Goal: Find specific page/section: Find specific page/section

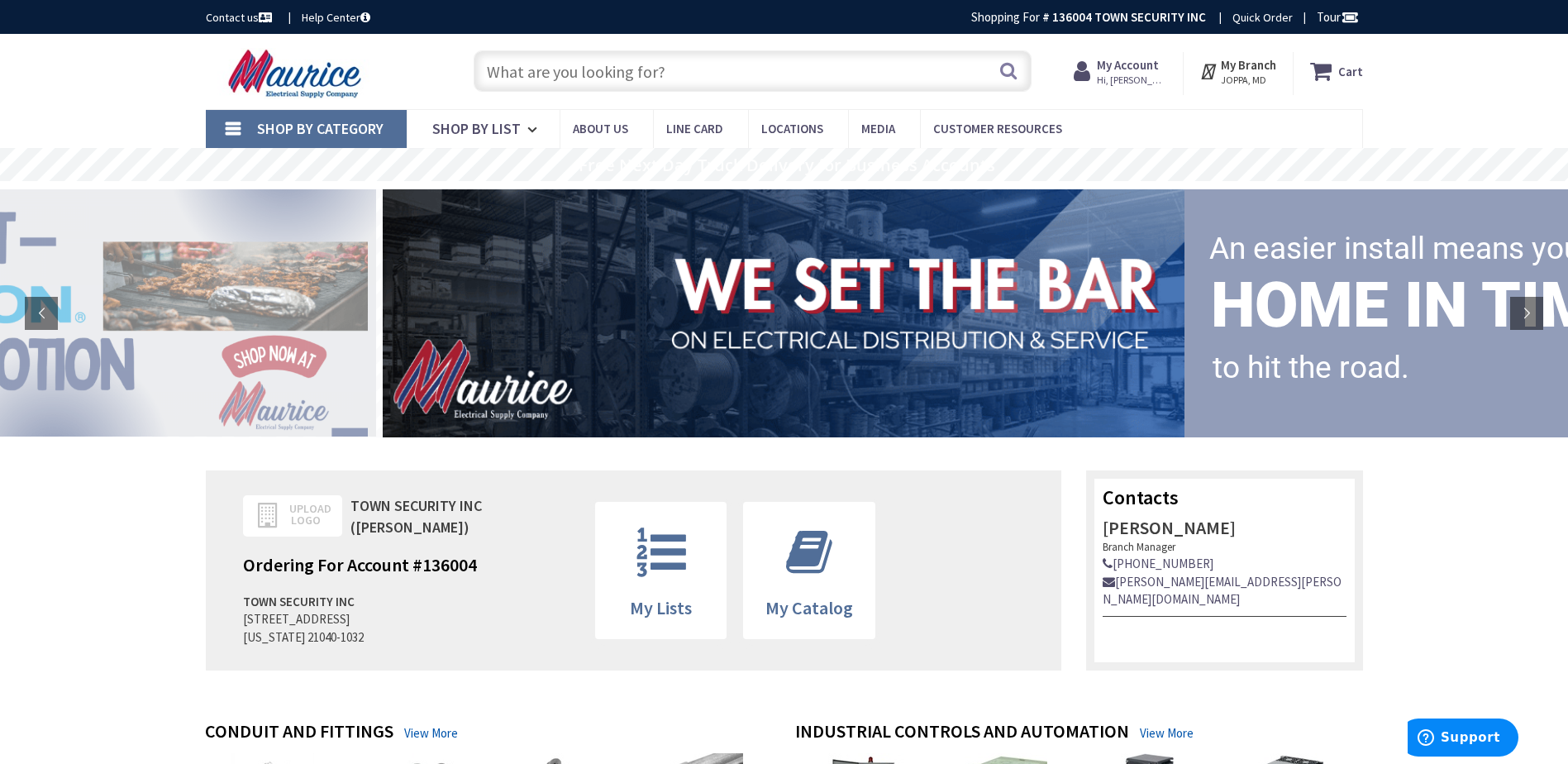
click at [529, 71] on input "text" at bounding box center [752, 71] width 558 height 41
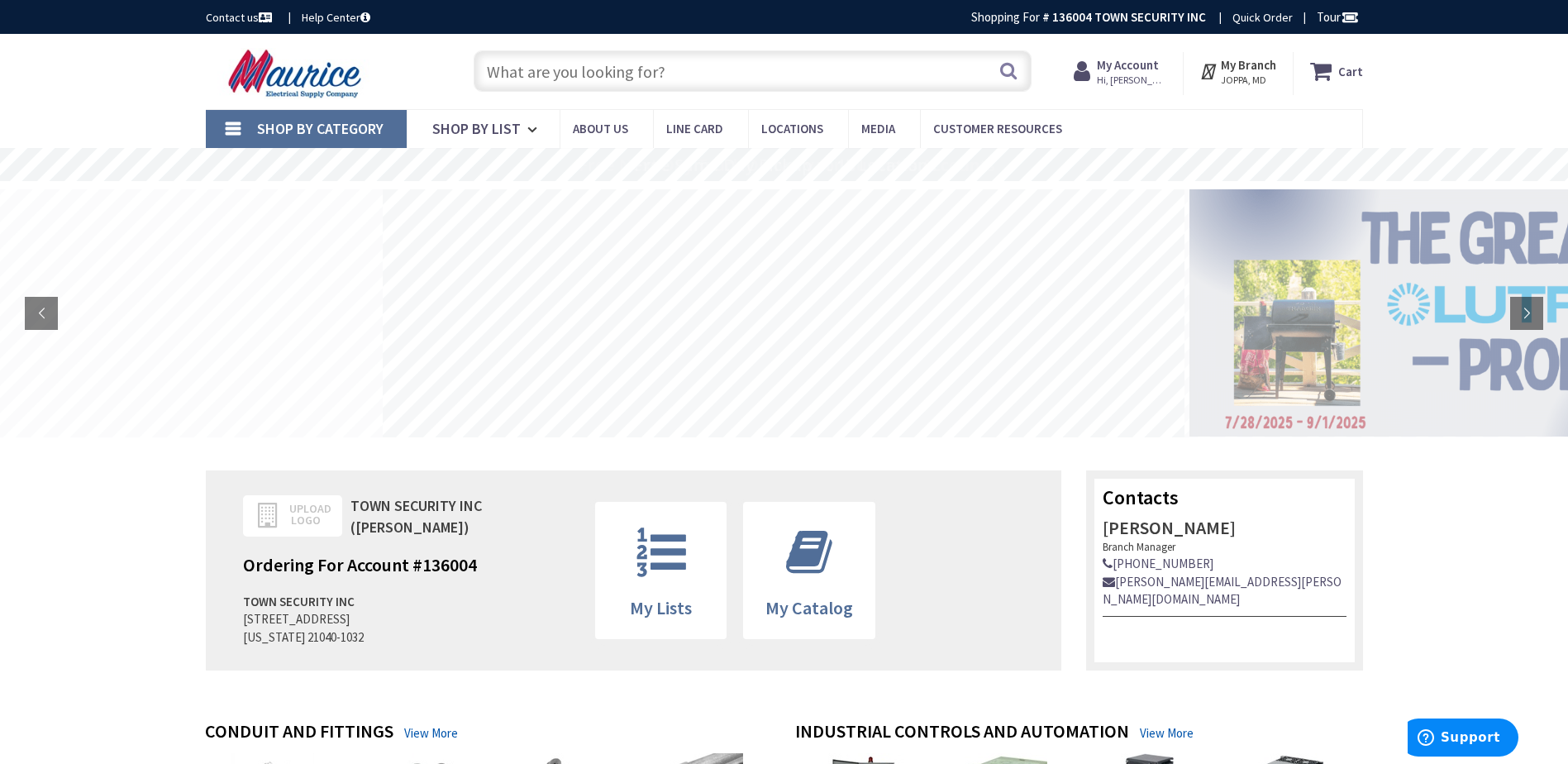
click at [538, 67] on input "text" at bounding box center [752, 71] width 558 height 41
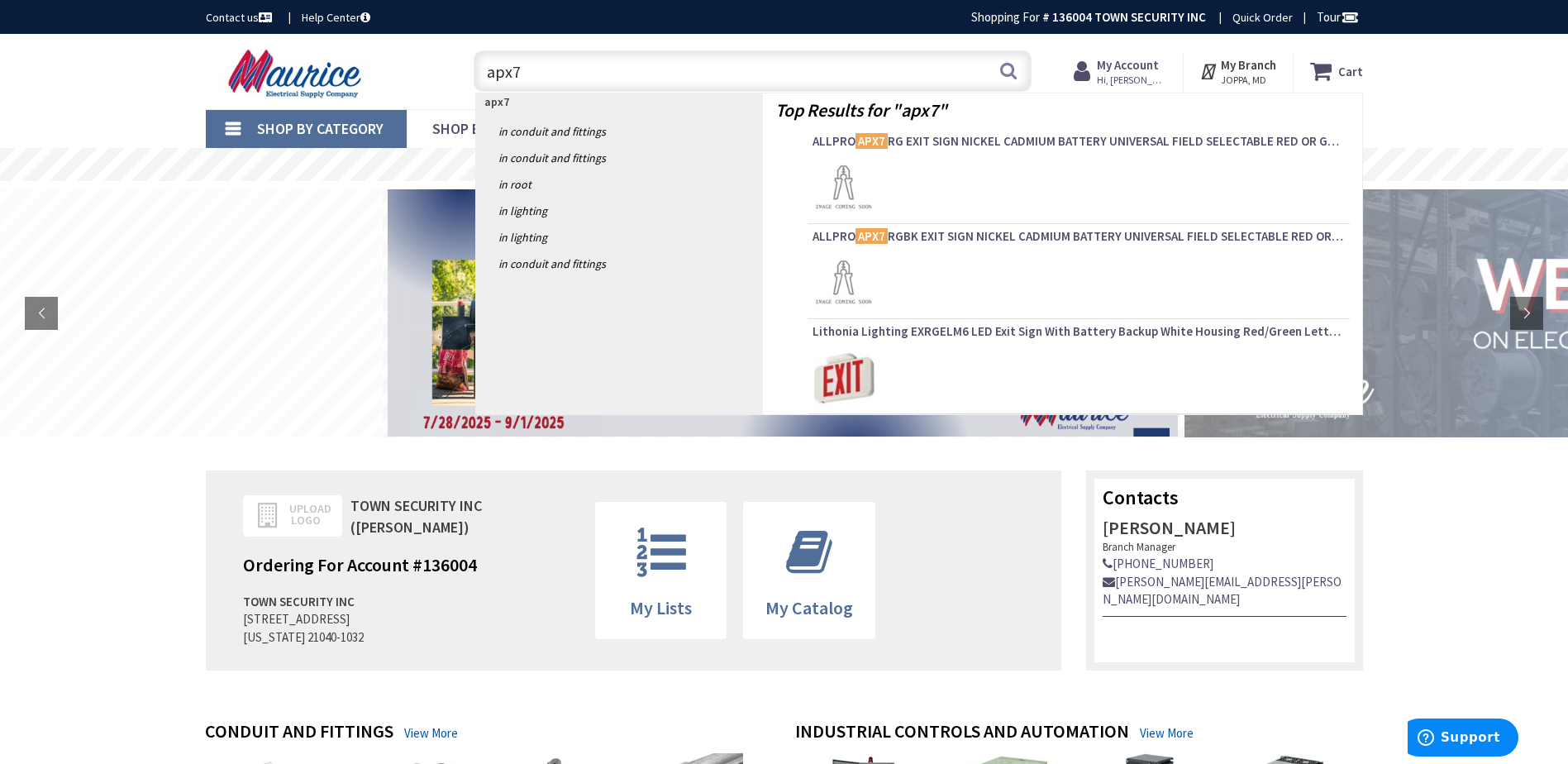
type input "apx7g"
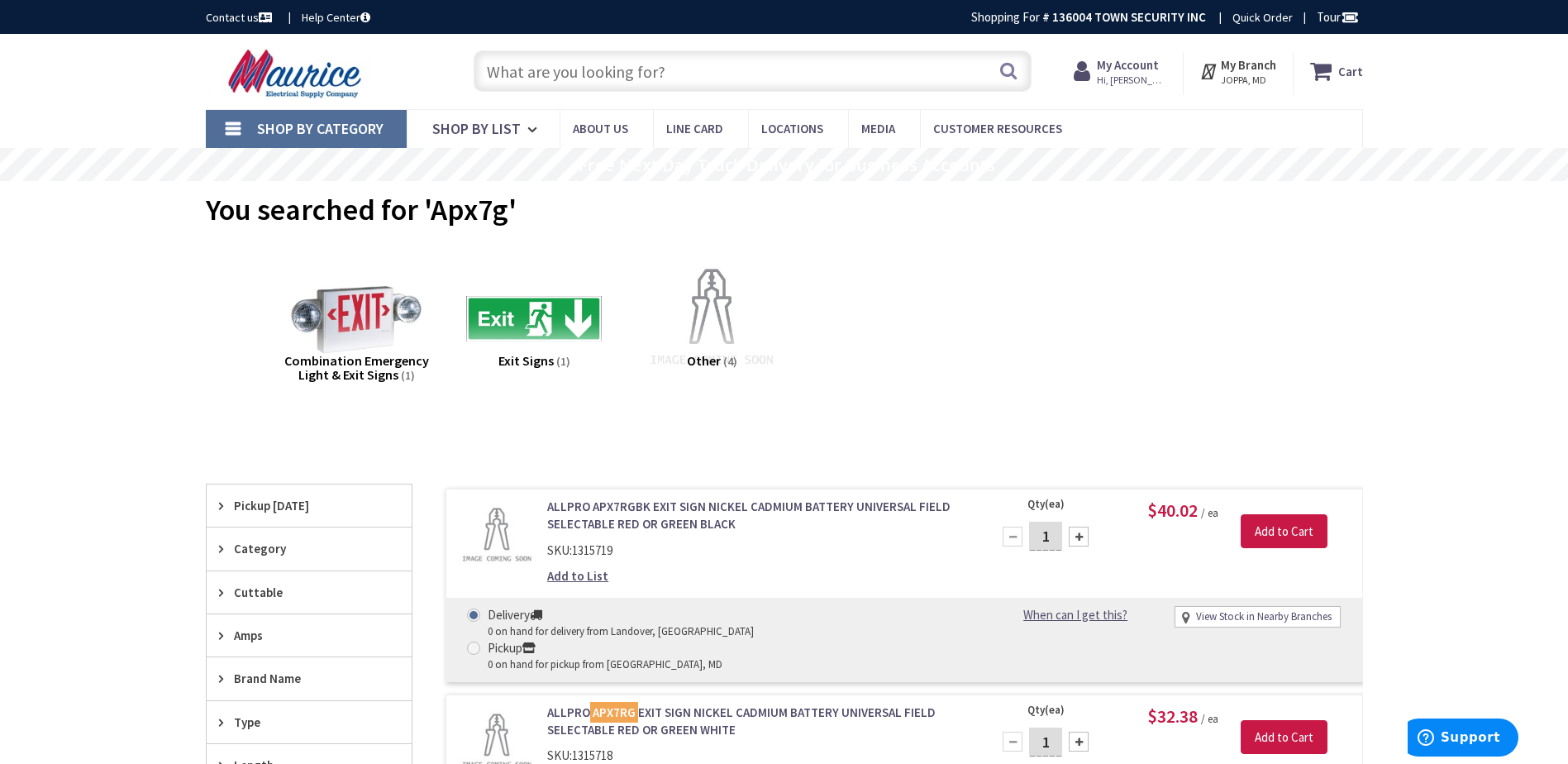
click at [1237, 64] on strong "My Branch" at bounding box center [1248, 64] width 55 height 16
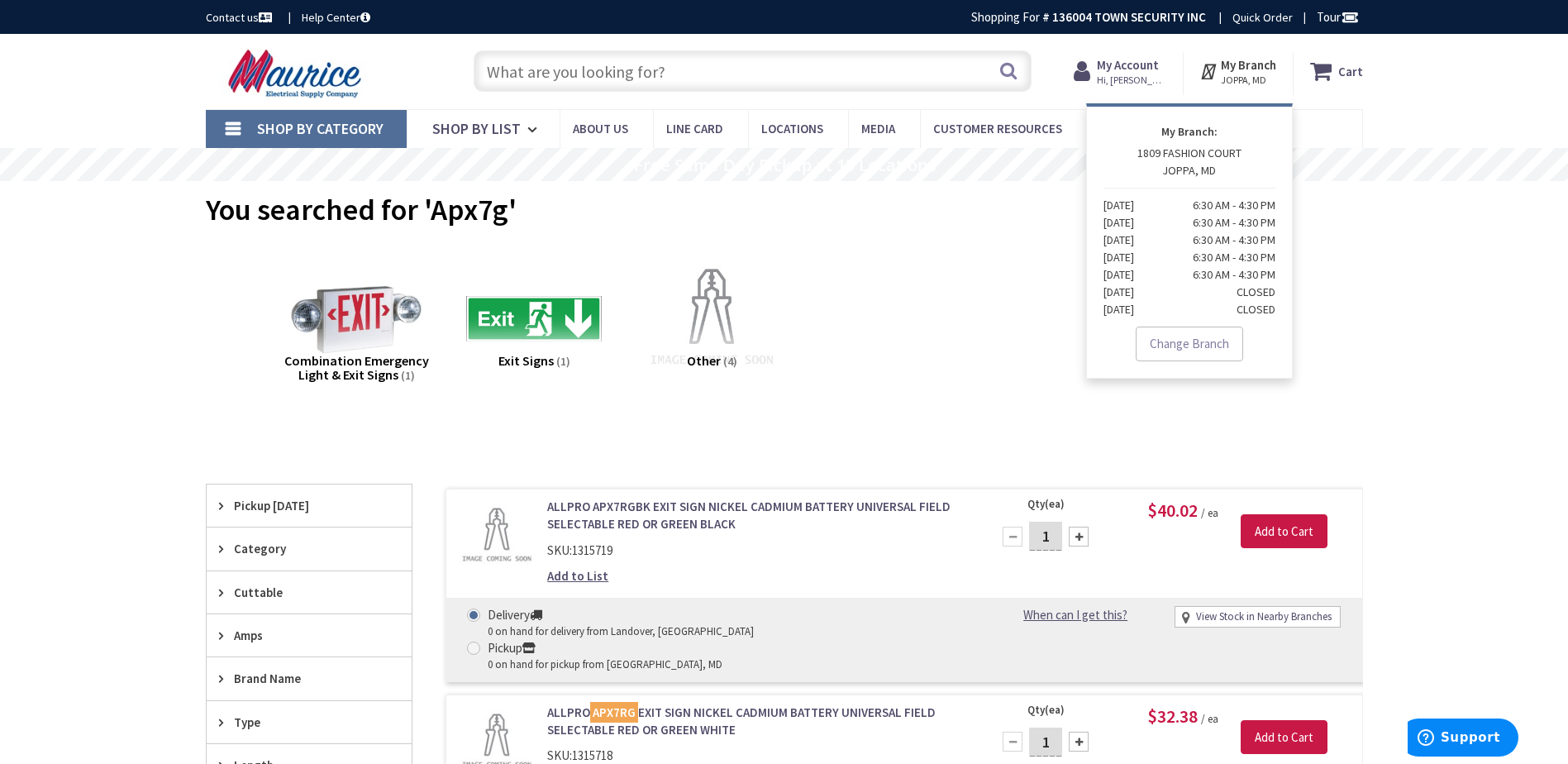
click at [247, 14] on link "Contact us" at bounding box center [240, 18] width 70 height 17
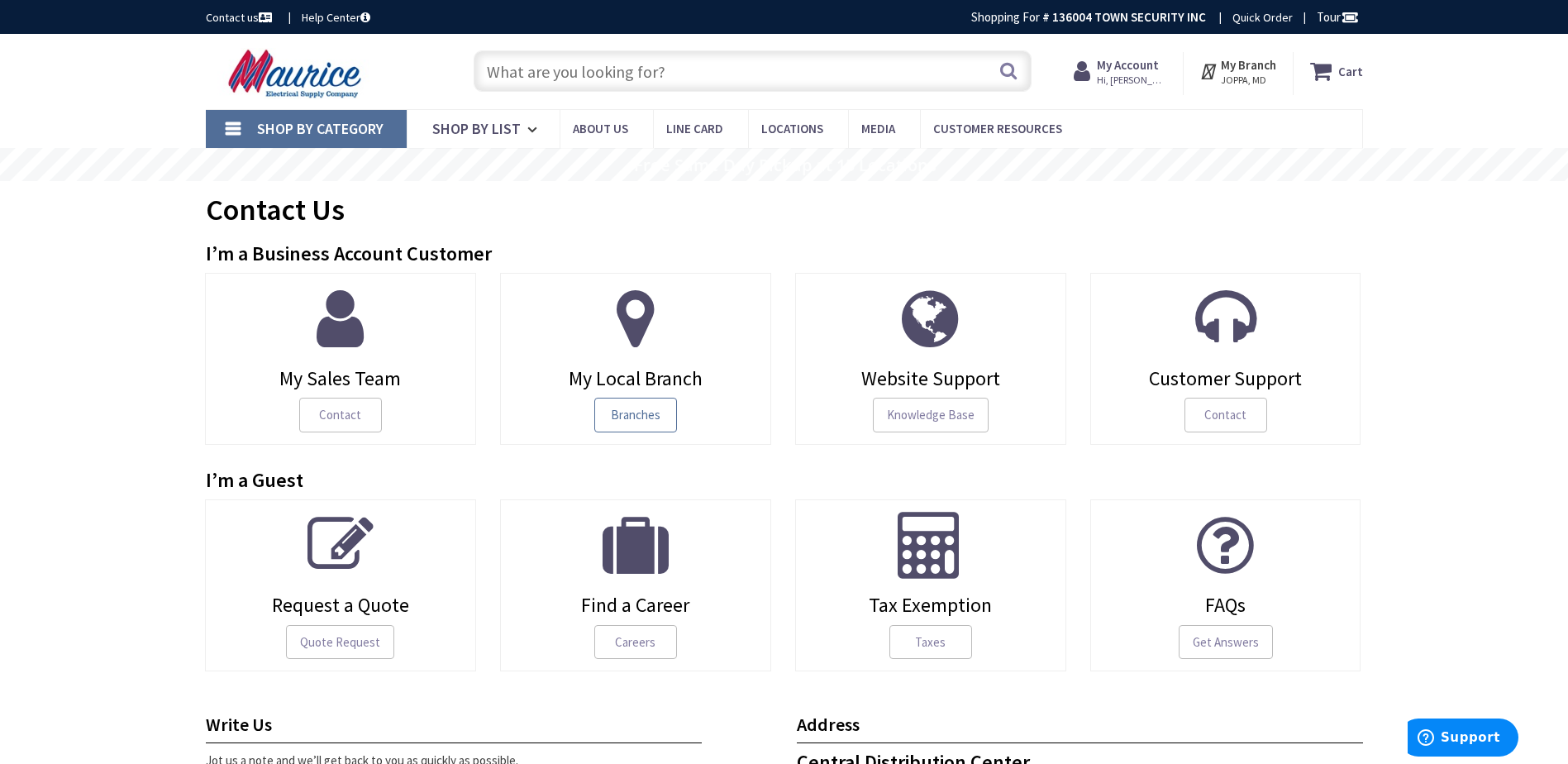
click at [638, 414] on span "Branches" at bounding box center [635, 415] width 83 height 34
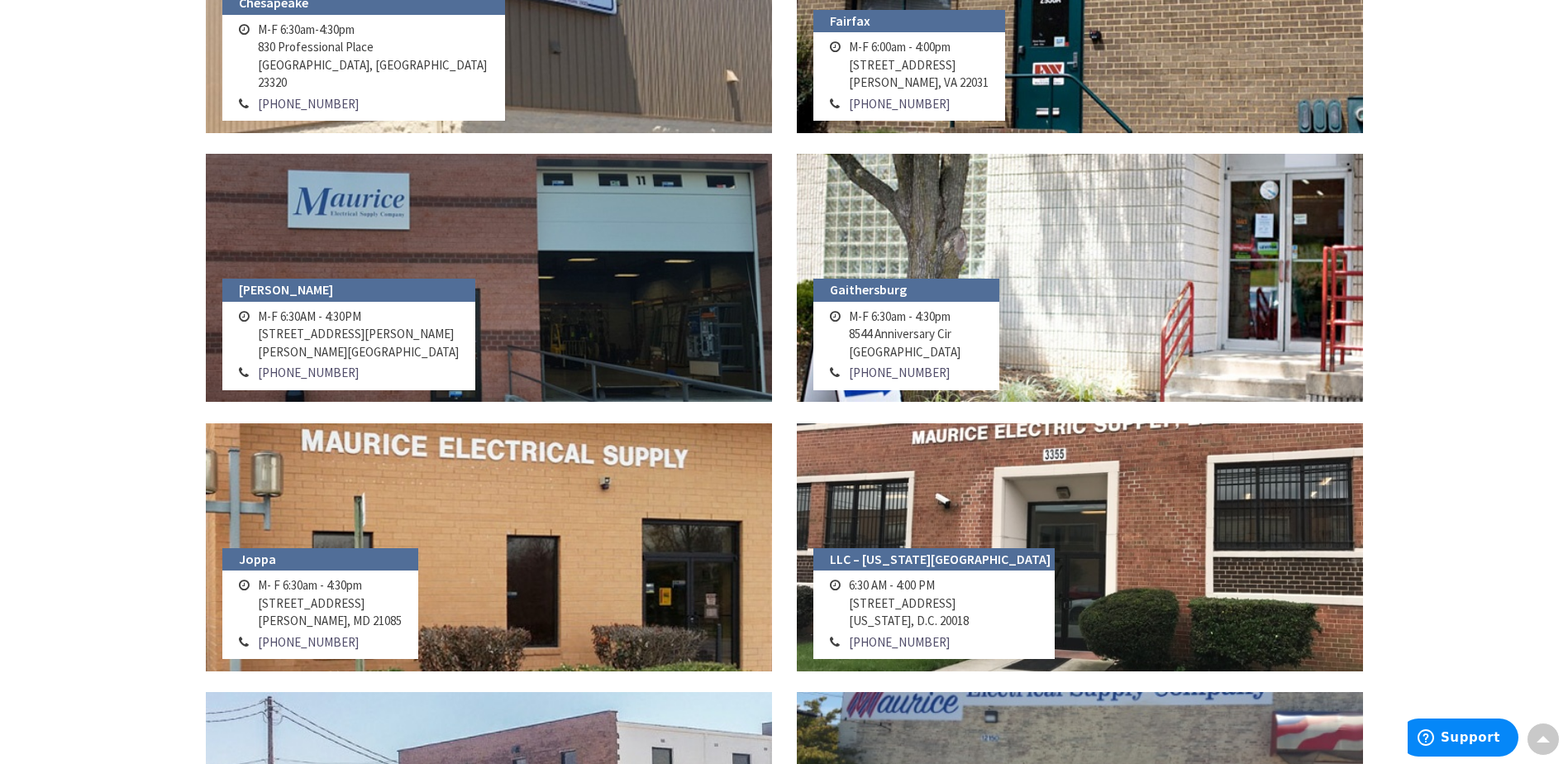
scroll to position [1075, 0]
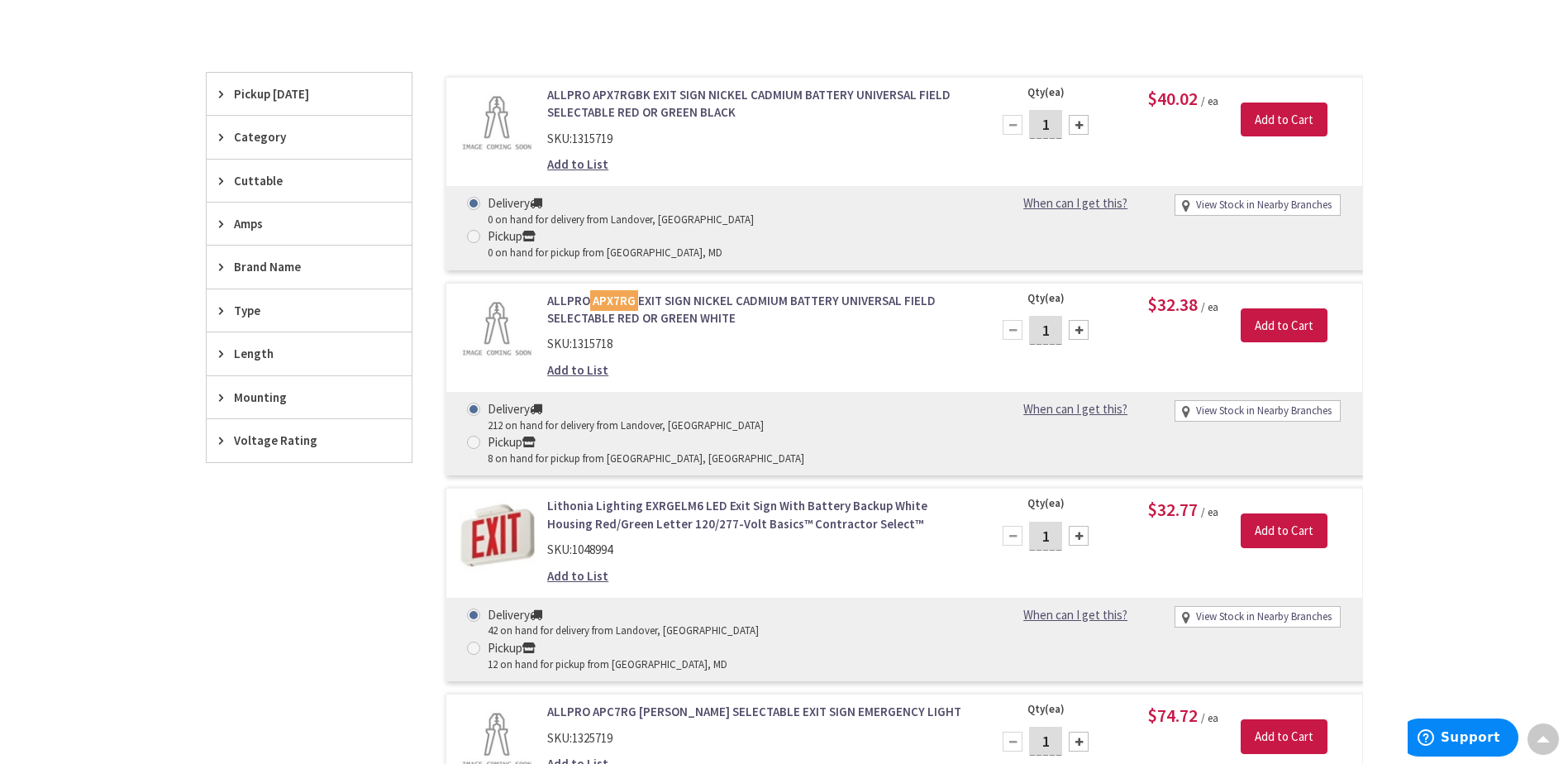
scroll to position [414, 0]
